Goal: Find contact information: Find contact information

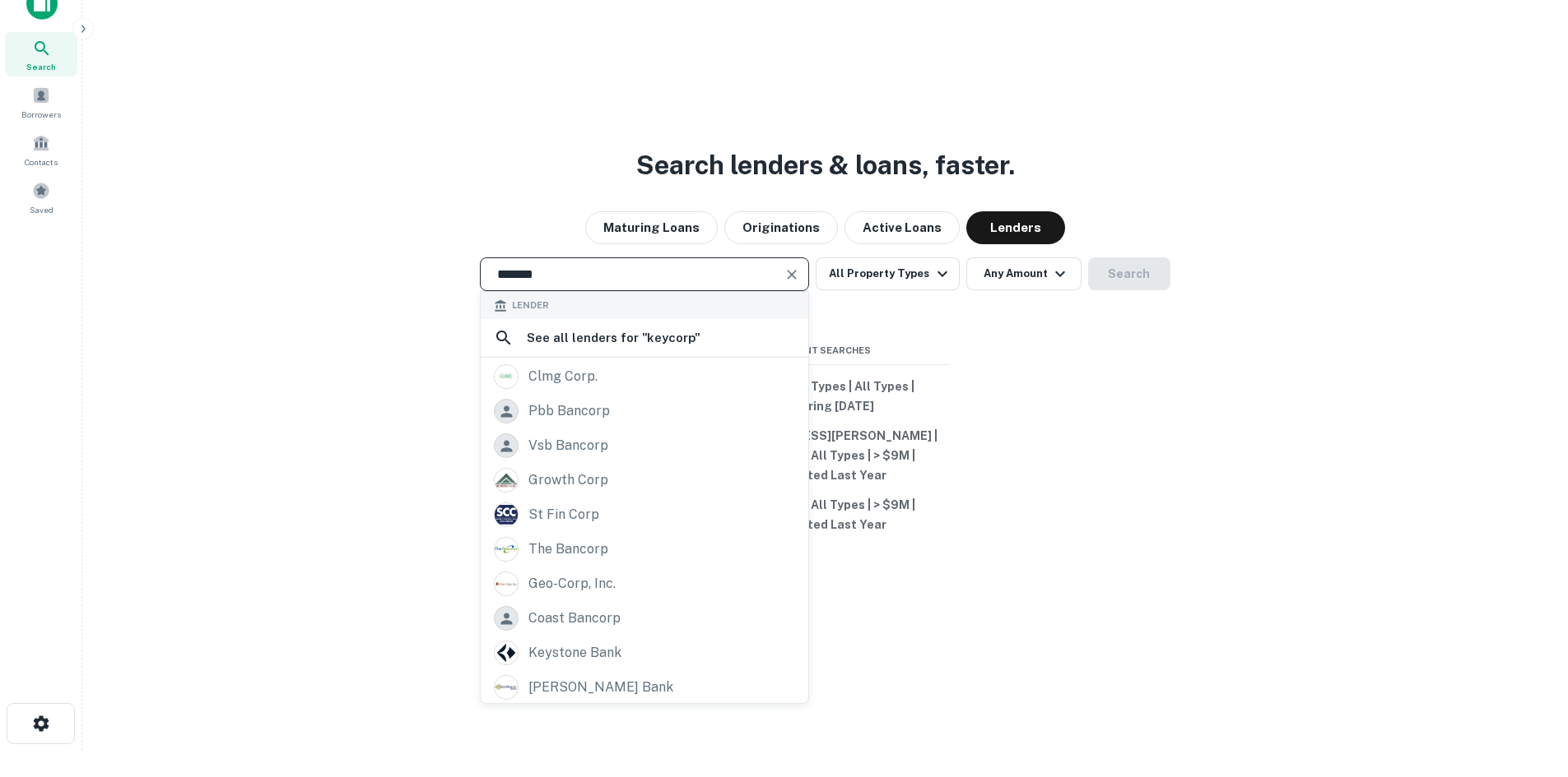
scroll to position [2, 0]
drag, startPoint x: 554, startPoint y: 264, endPoint x: 443, endPoint y: 250, distance: 111.9
click at [443, 250] on div "Search lenders & loans, faster. Maturing Loans Originations Active Loans Lender…" at bounding box center [825, 402] width 1459 height 777
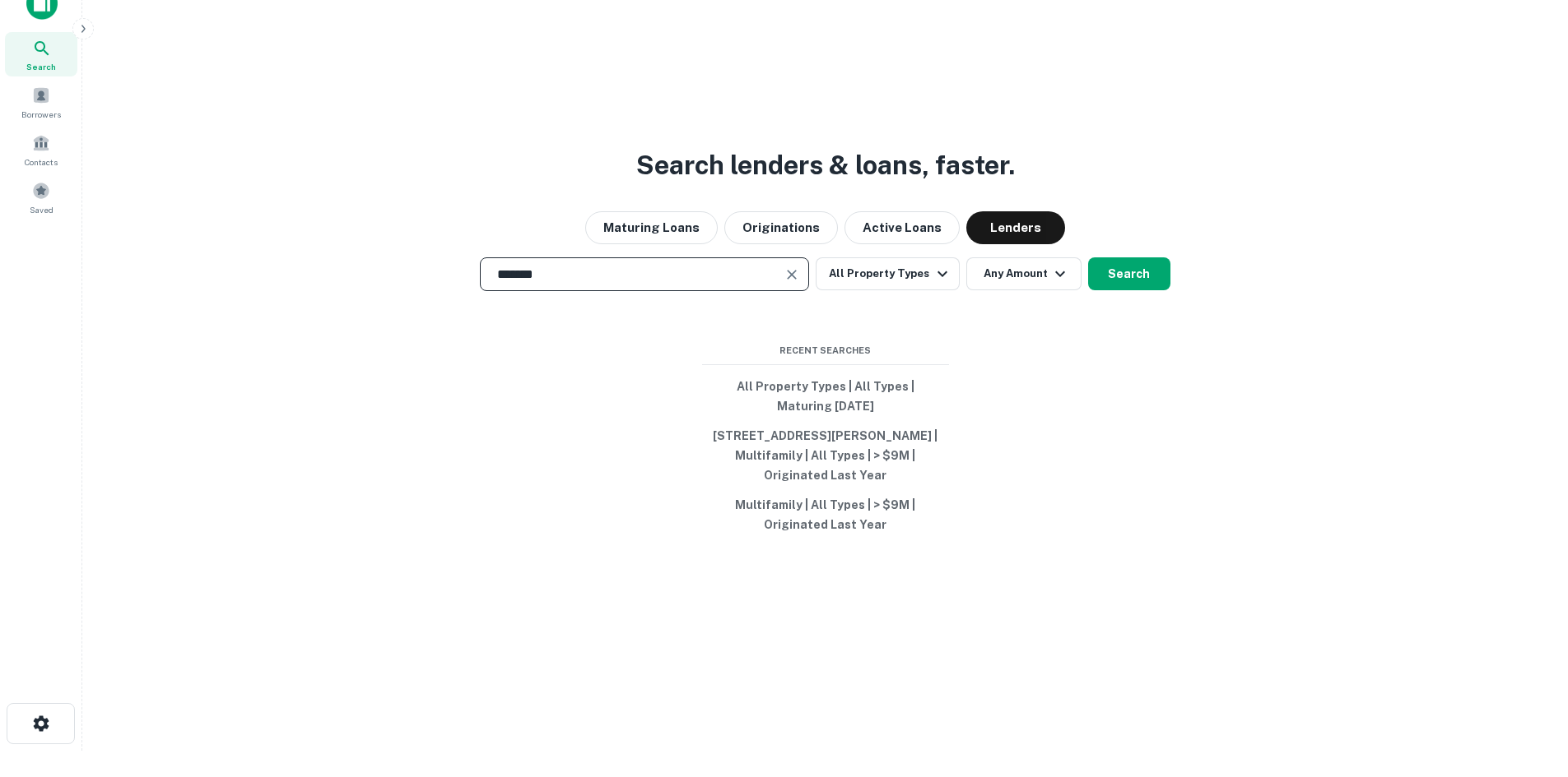
drag, startPoint x: 564, startPoint y: 283, endPoint x: 347, endPoint y: 252, distance: 219.2
click at [347, 252] on div "Search lenders & loans, faster. Maturing Loans Originations Active Loans Lender…" at bounding box center [825, 402] width 1459 height 777
type input "**********"
click at [648, 274] on input "**********" at bounding box center [632, 274] width 289 height 19
click at [1130, 269] on button "Search" at bounding box center [1130, 274] width 83 height 33
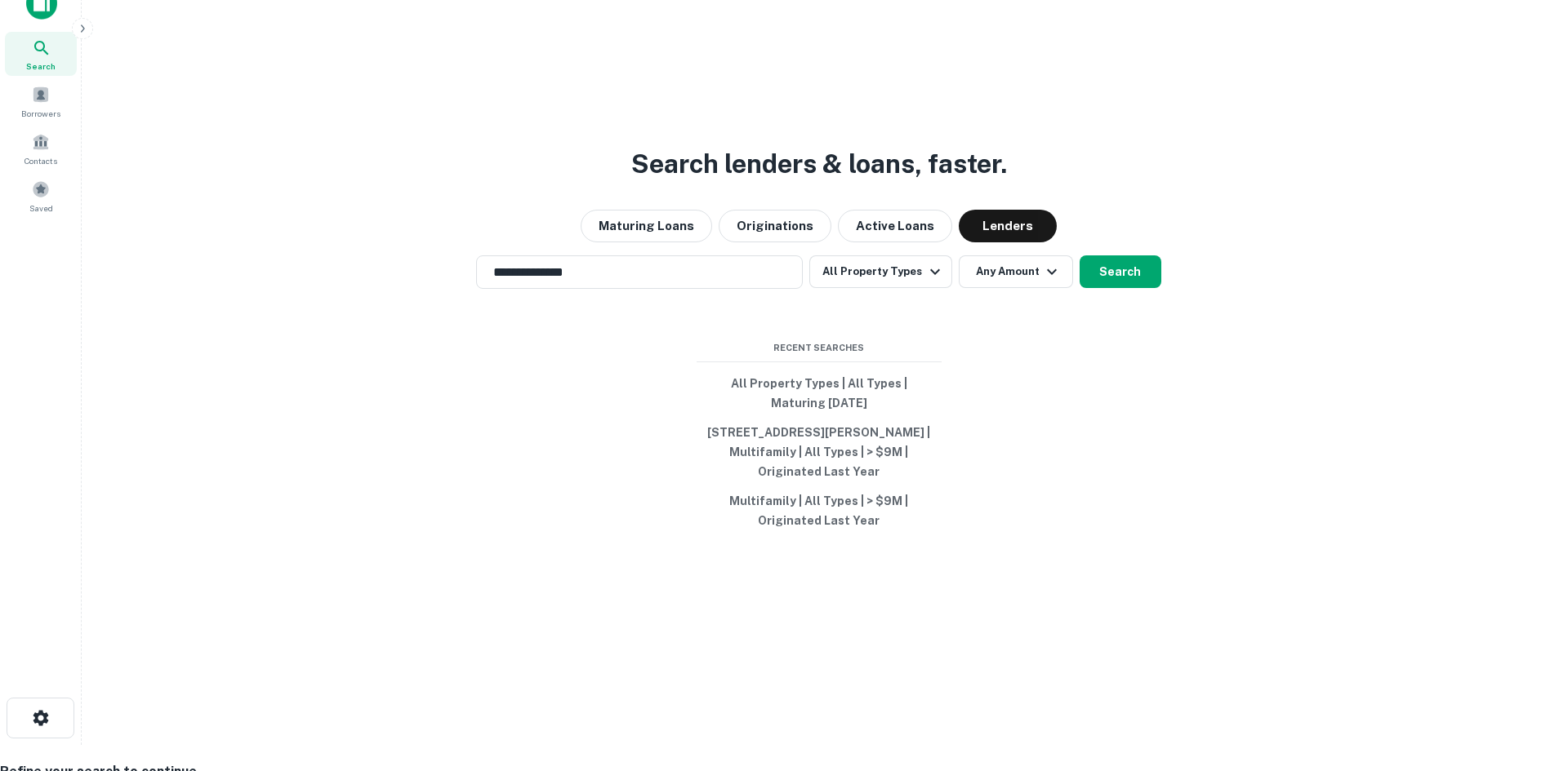
scroll to position [163, 0]
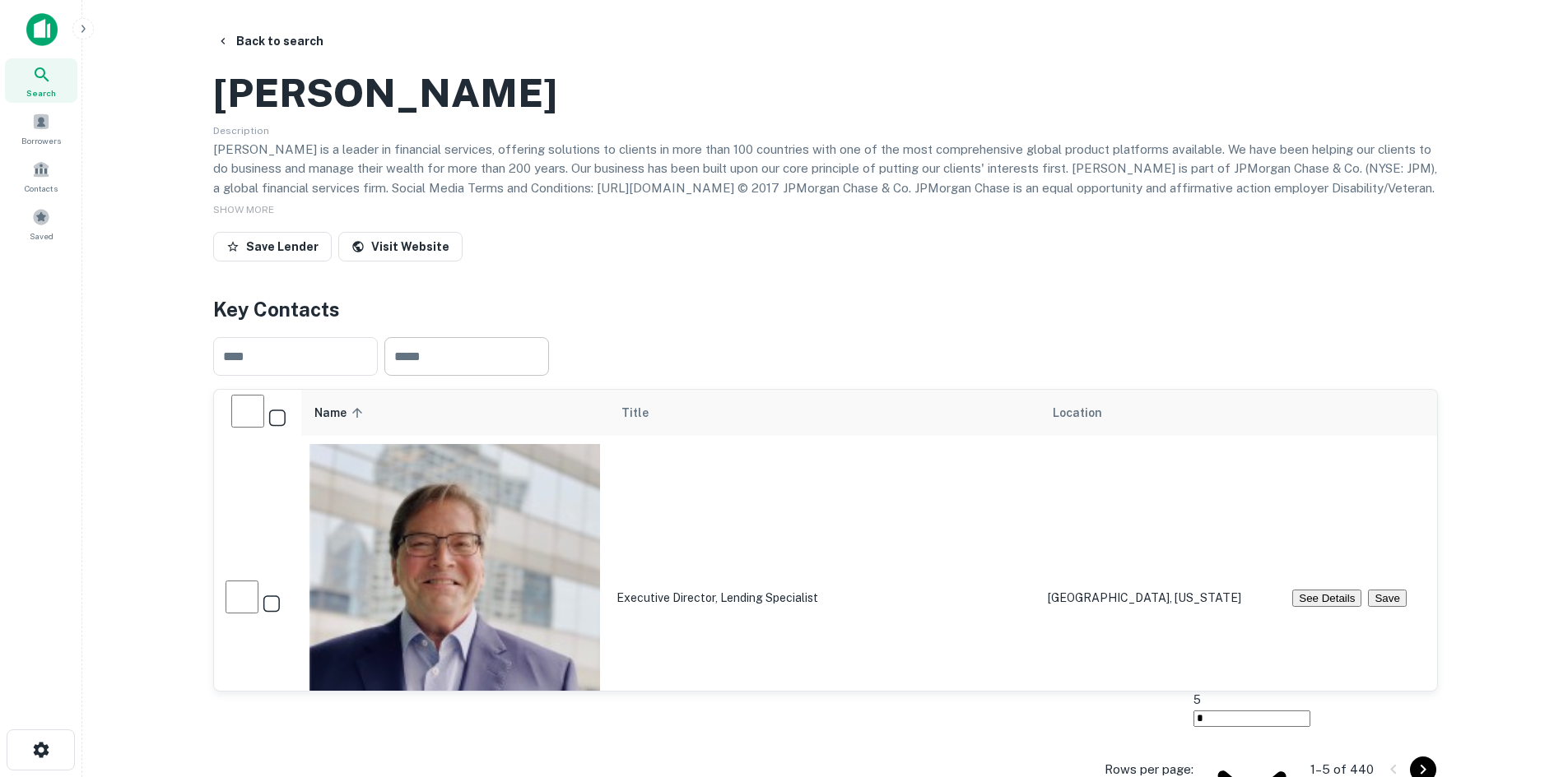
click at [484, 376] on input "text" at bounding box center [466, 356] width 165 height 39
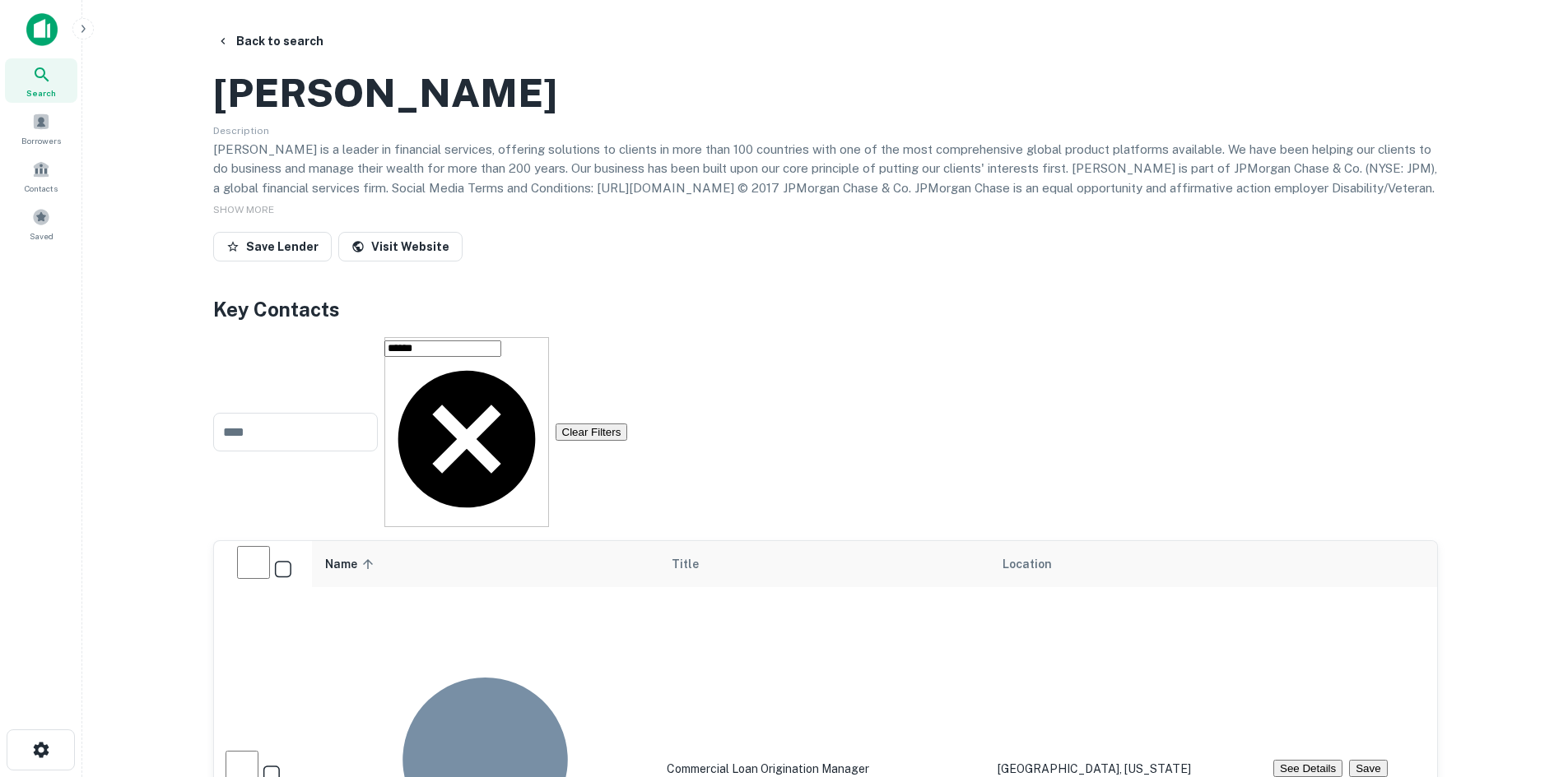
scroll to position [164, 0]
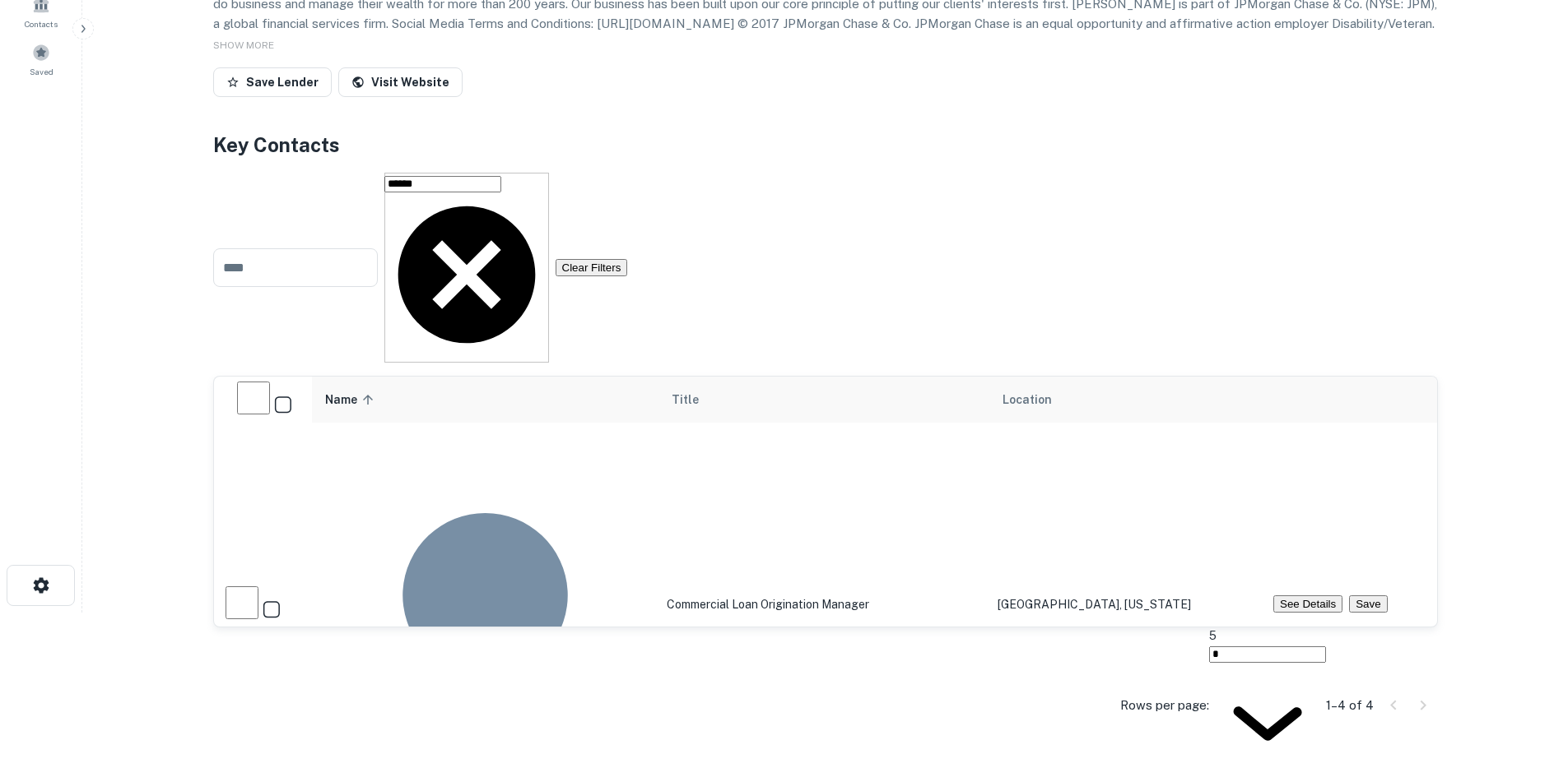
type input "******"
drag, startPoint x: 415, startPoint y: 421, endPoint x: 405, endPoint y: 420, distance: 10.0
copy div "[PERSON_NAME]"
click at [1300, 595] on button "See Details" at bounding box center [1307, 603] width 69 height 17
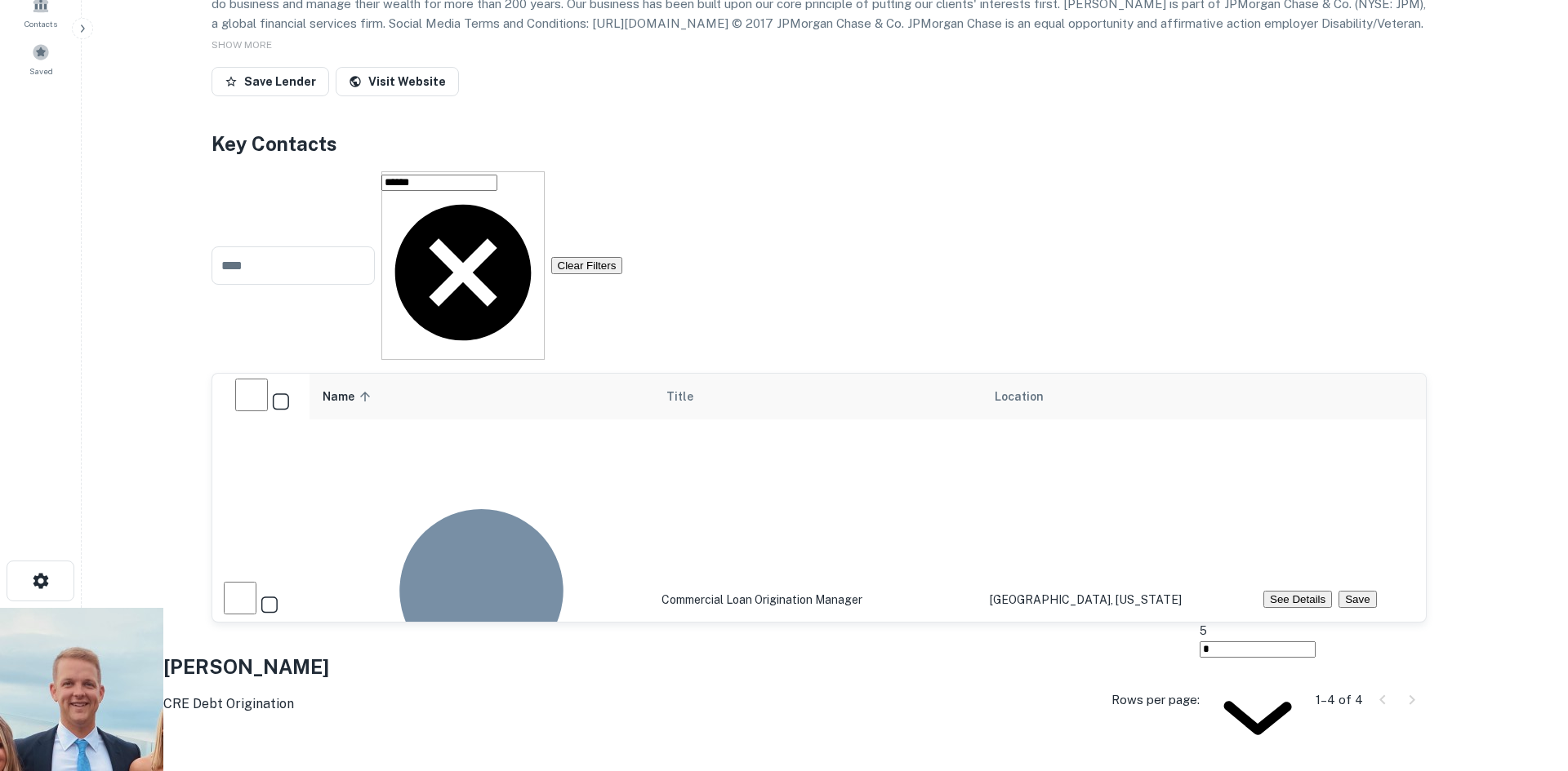
drag, startPoint x: 743, startPoint y: 371, endPoint x: 545, endPoint y: 374, distance: 198.0
copy p "[PERSON_NAME][EMAIL_ADDRESS][PERSON_NAME][DOMAIN_NAME]"
